Goal: Task Accomplishment & Management: Manage account settings

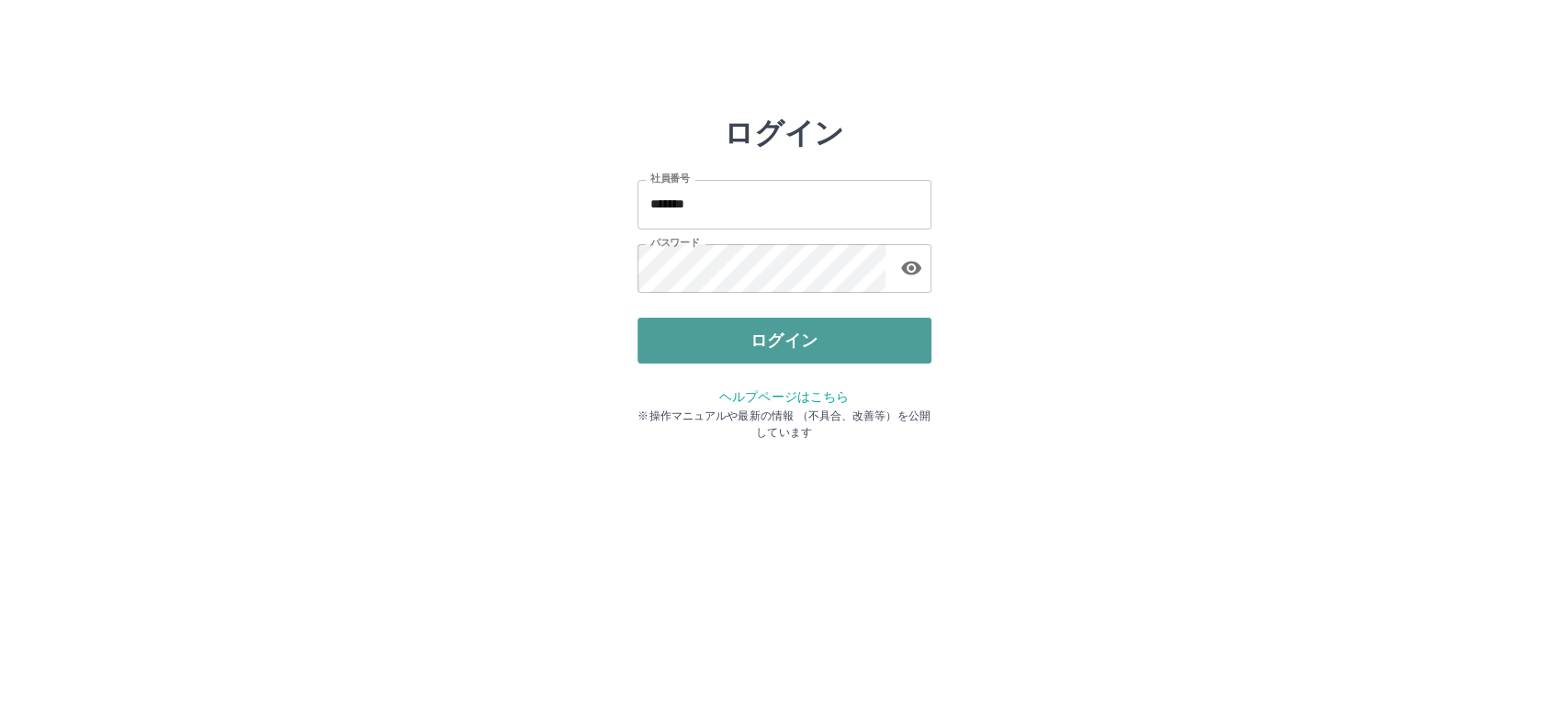
click at [773, 336] on button "ログイン" at bounding box center [784, 341] width 294 height 45
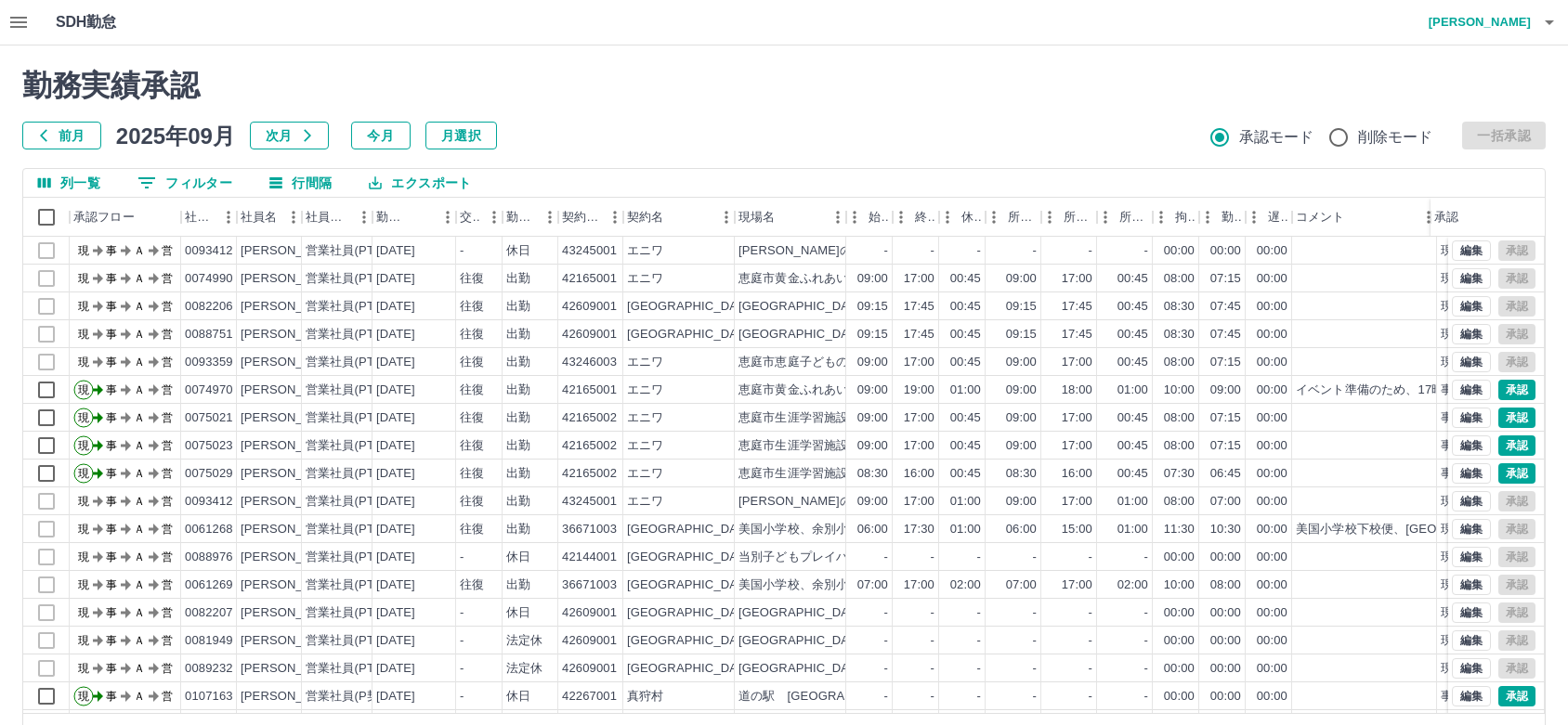
click at [60, 133] on button "前月" at bounding box center [61, 136] width 79 height 28
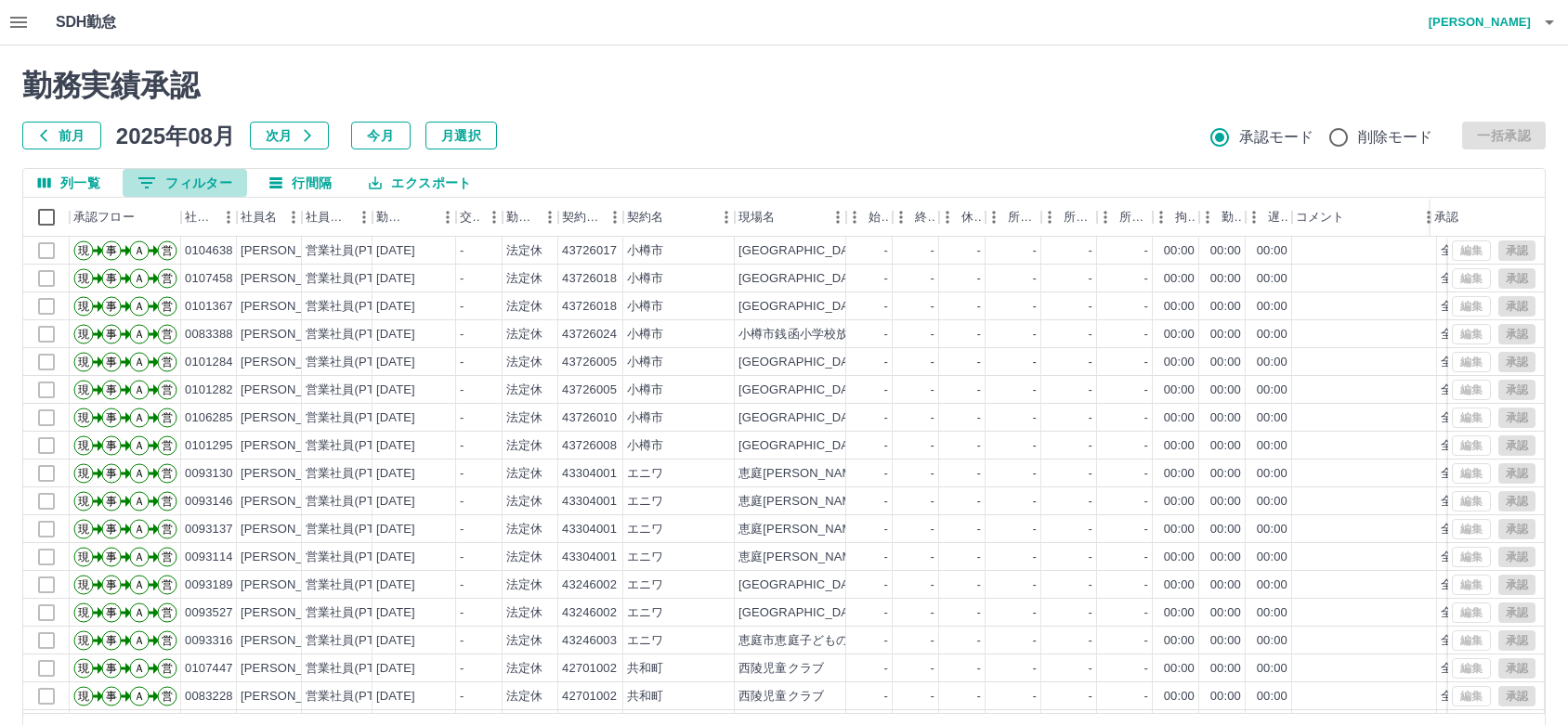
click at [181, 179] on button "0 フィルター" at bounding box center [185, 183] width 125 height 28
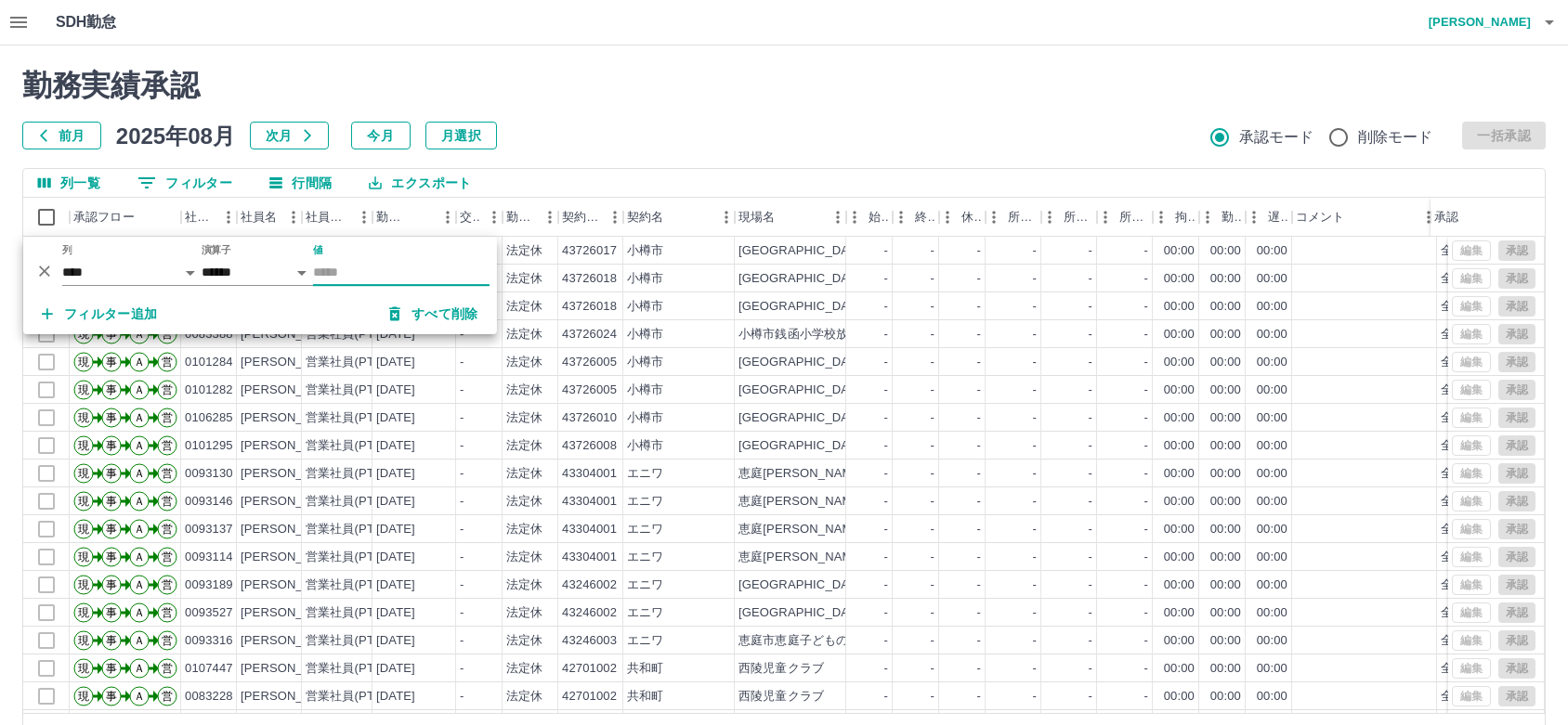
click at [376, 275] on input "値" at bounding box center [400, 272] width 177 height 27
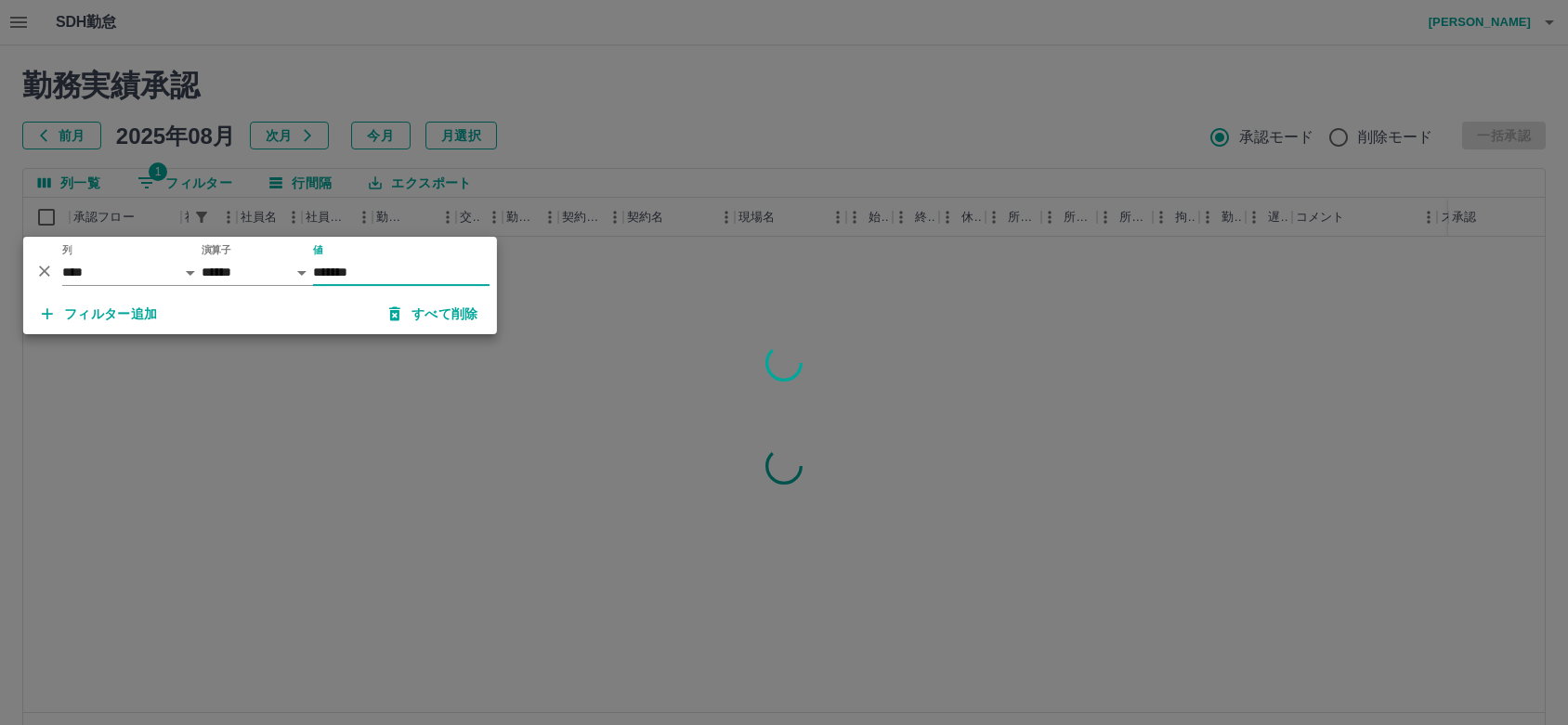
type input "*******"
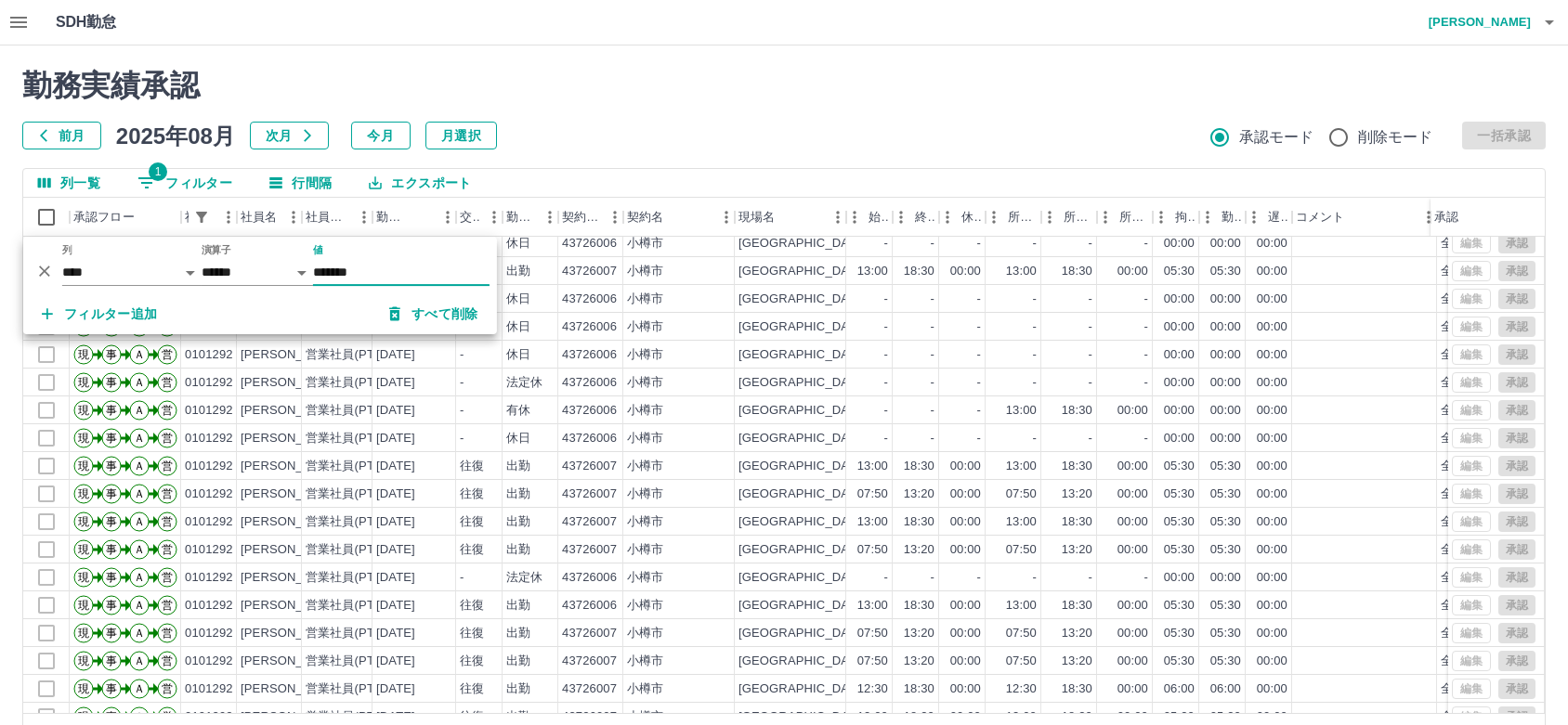
scroll to position [97, 0]
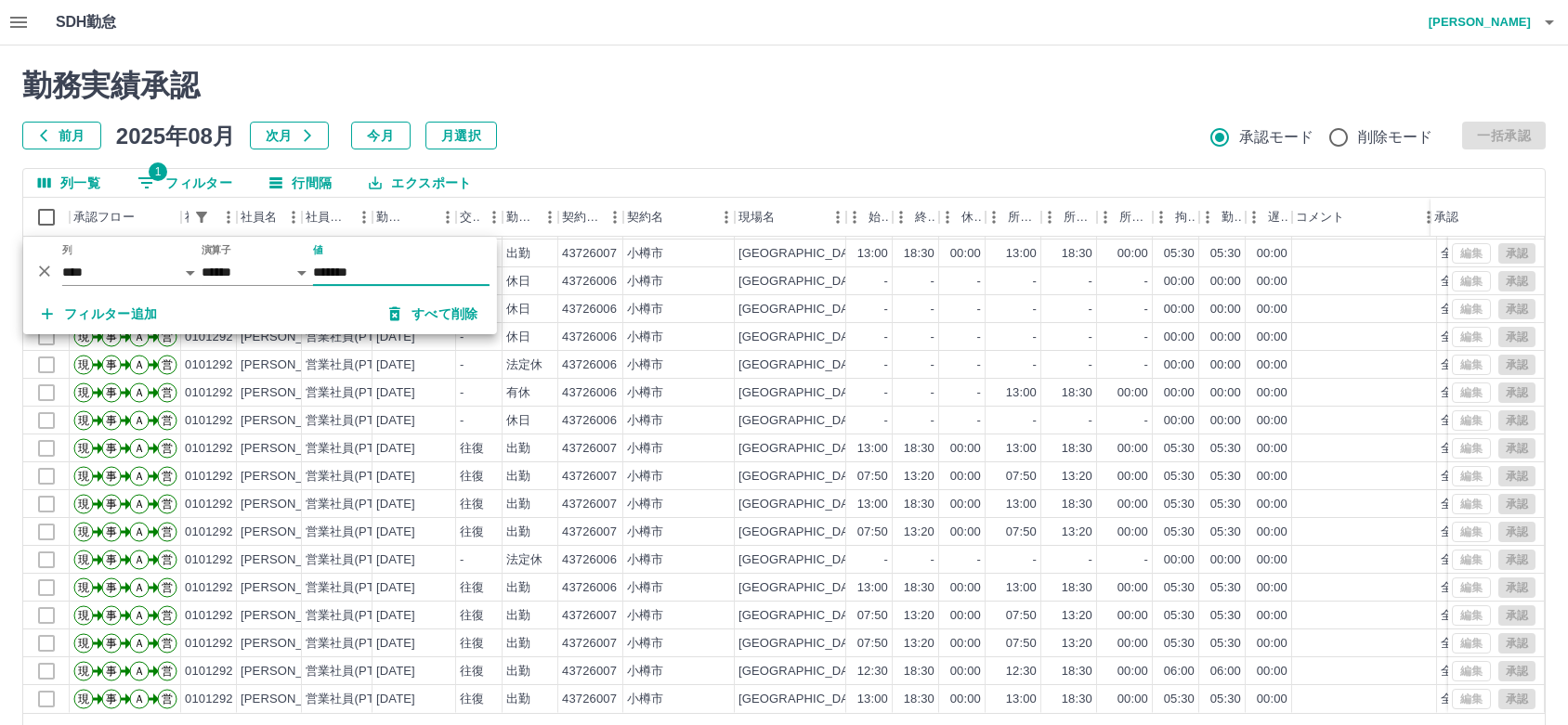
click at [893, 83] on h2 "勤務実績承認" at bounding box center [783, 85] width 1523 height 35
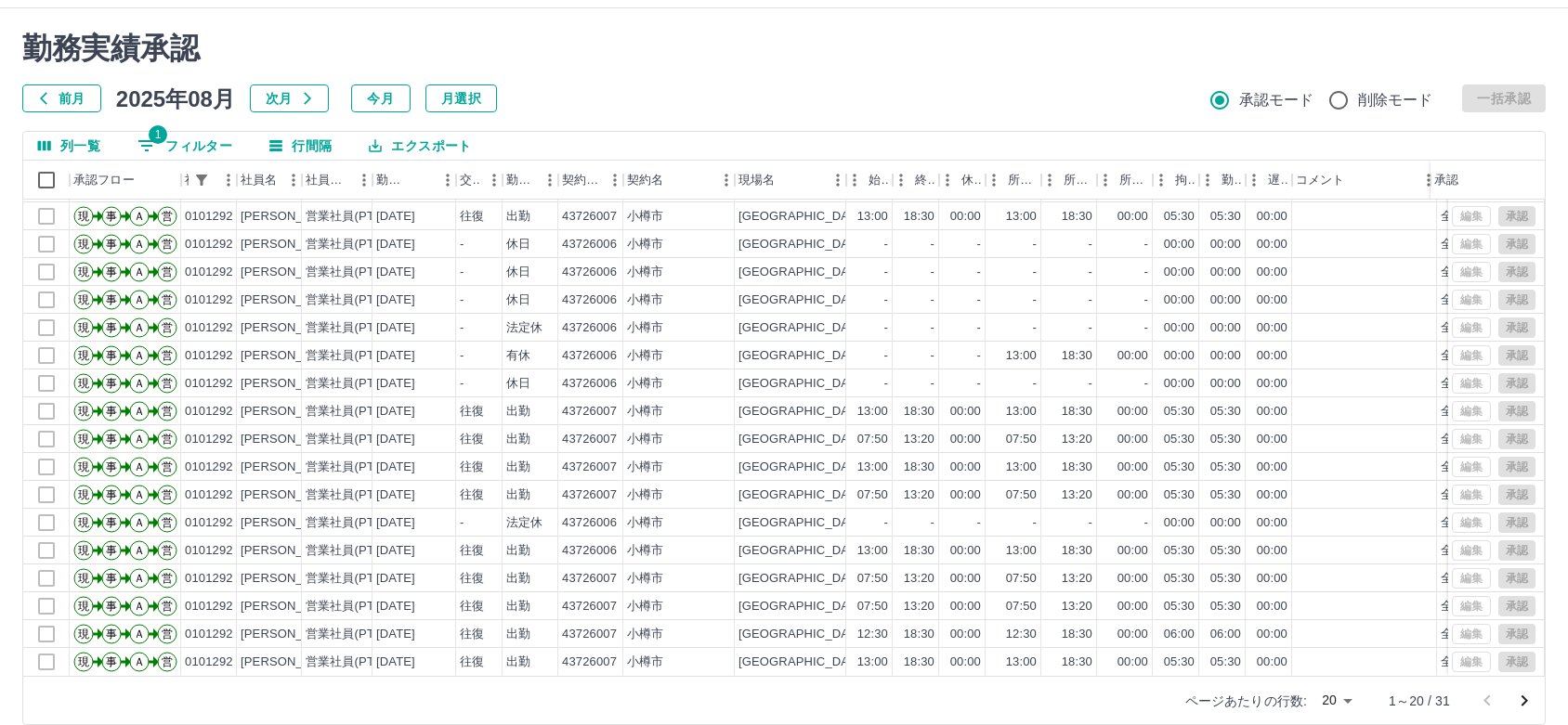
scroll to position [60, 0]
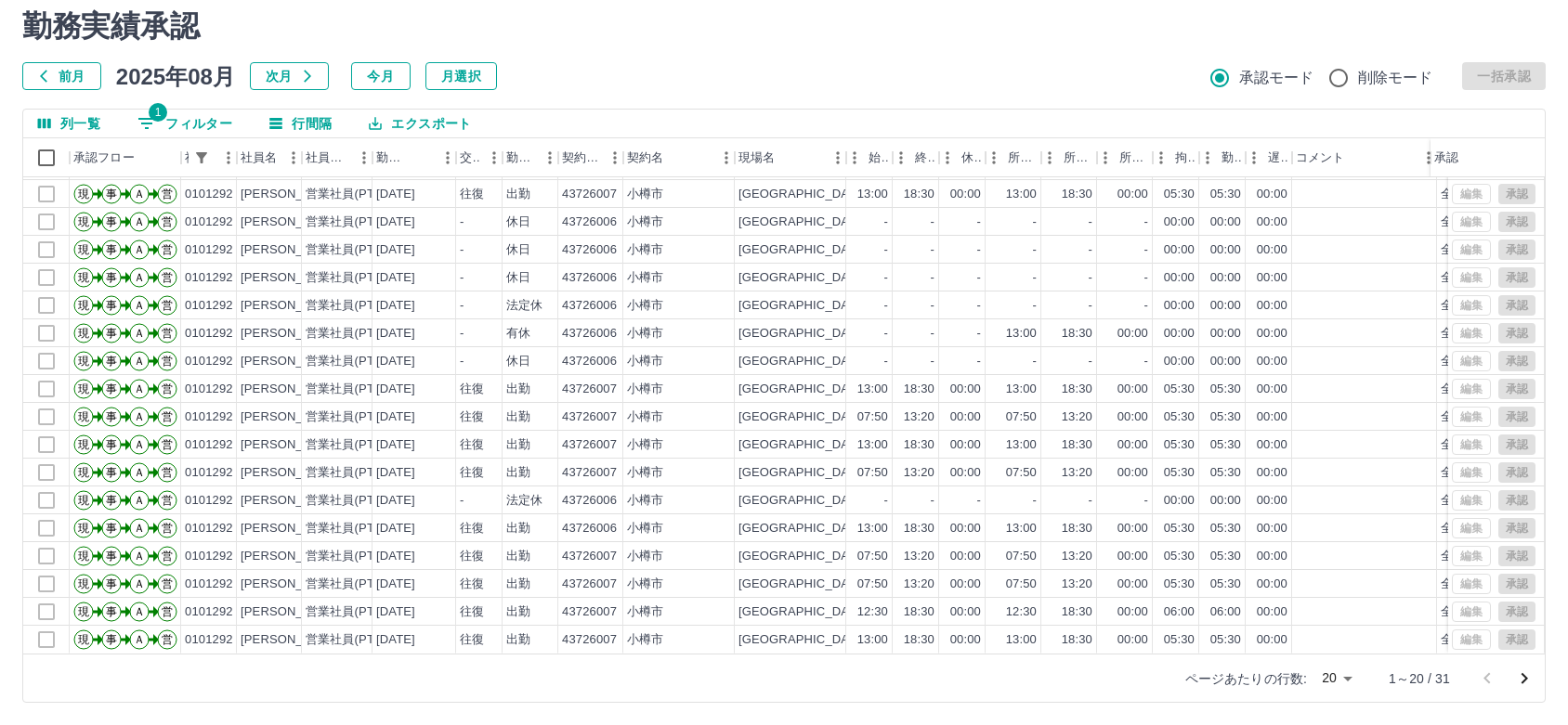
click at [1533, 647] on div "現 事 Ａ 営 0101292 [PERSON_NAME] 営業社員(PT契約) [DATE] 往復 出勤 43726006 [GEOGRAPHIC_DATA…" at bounding box center [783, 415] width 1521 height 476
click at [1347, 681] on body "SDH勤怠 [PERSON_NAME] 勤務実績承認 前月 [DATE] 次月 今月 月選択 承認モード 削除モード 一括承認 列一覧 1 フィルター 行間隔…" at bounding box center [784, 333] width 1568 height 785
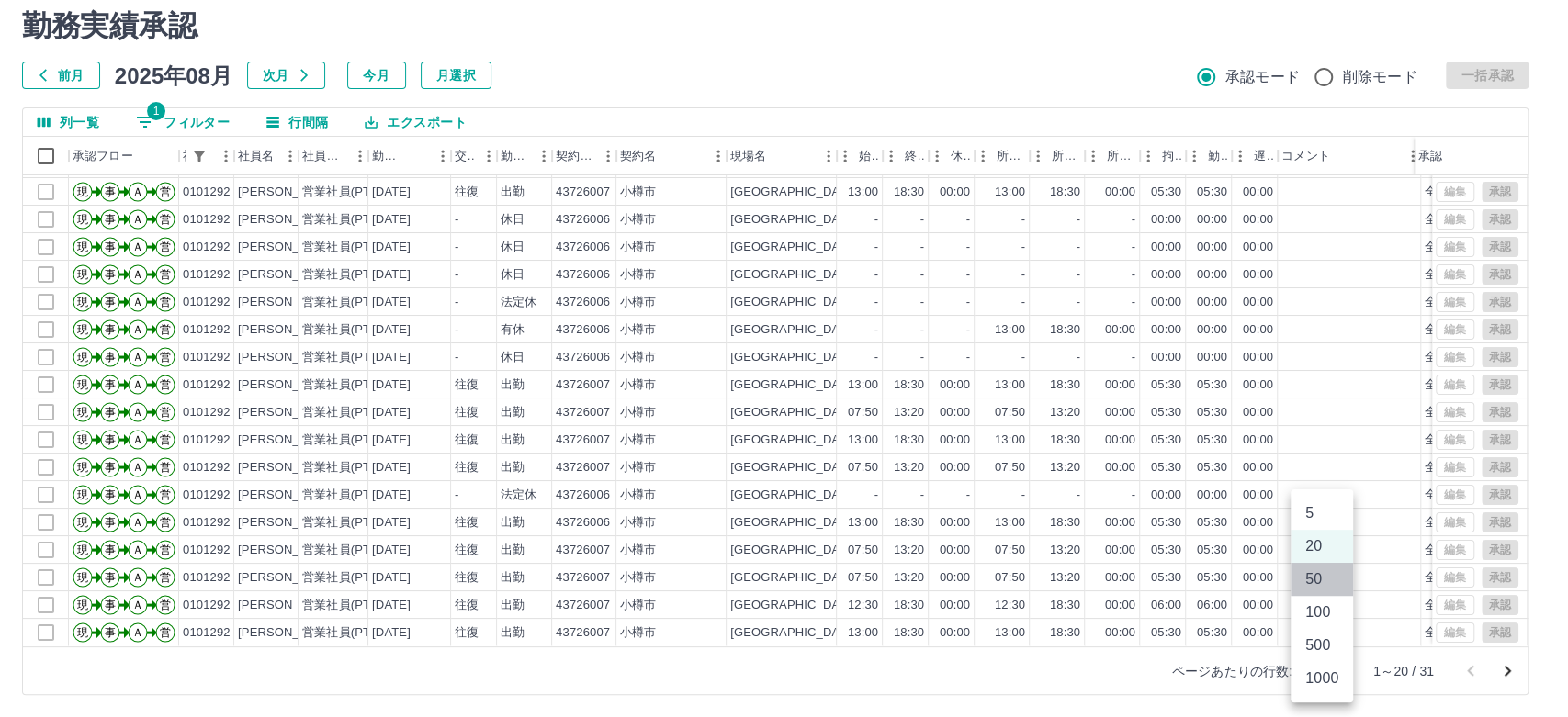
click at [1325, 581] on li "50" at bounding box center [1321, 579] width 62 height 33
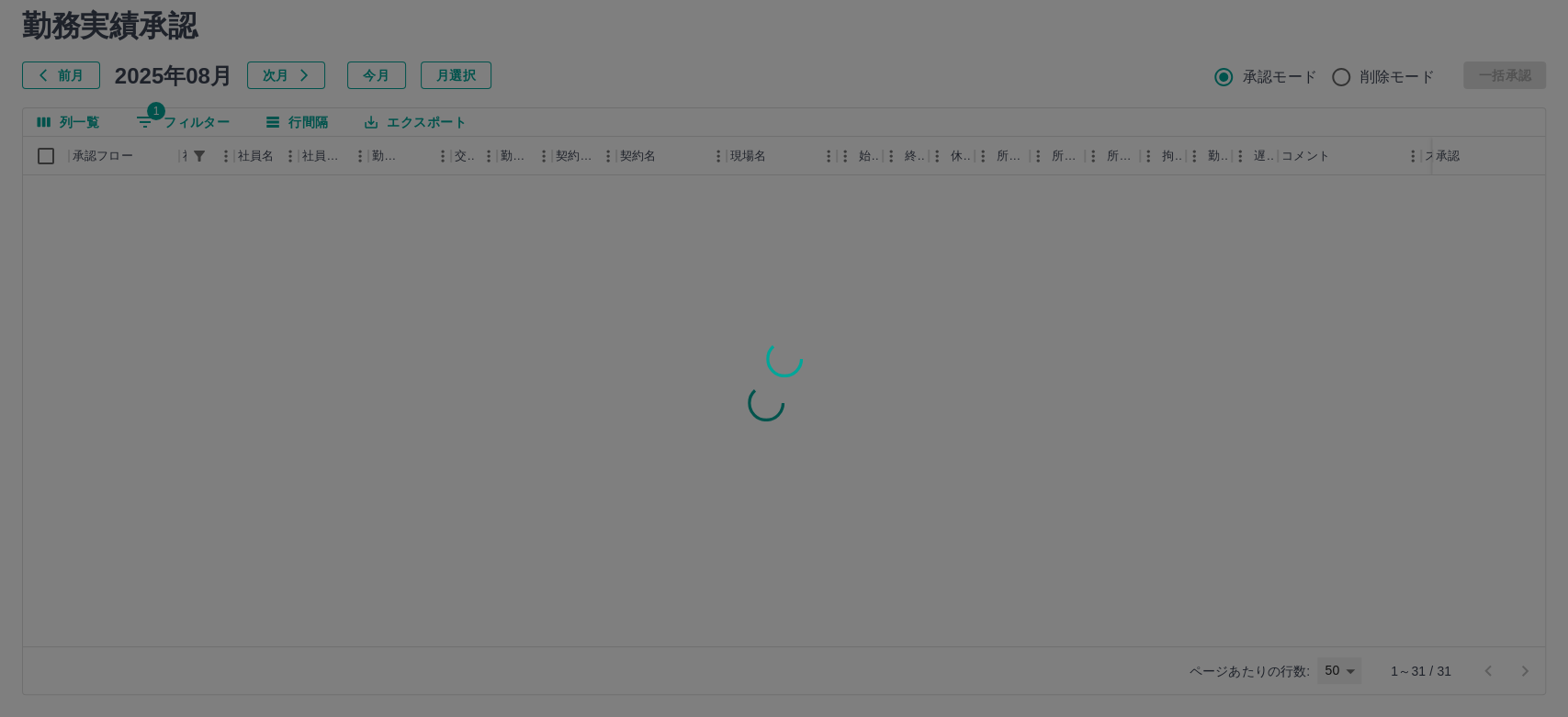
type input "**"
